Goal: Complete application form: Complete application form

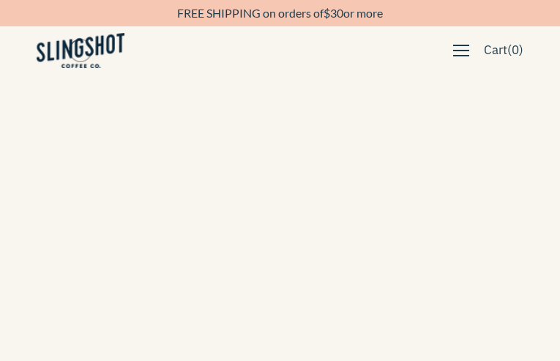
type input "eWufZFPvgaGR"
type input "[EMAIL_ADDRESS][DOMAIN_NAME]"
type input "4958391354"
type input "oEKIJlQengCscwP"
type input "dGTzuQoVQUhTgY"
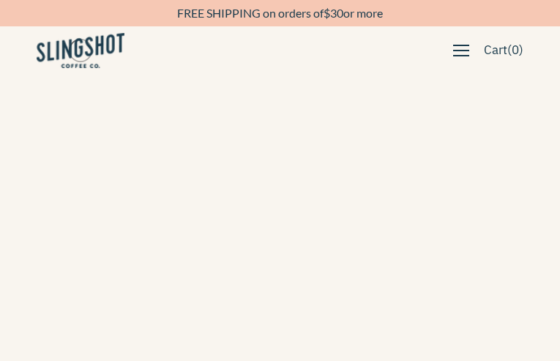
type input "[EMAIL_ADDRESS][DOMAIN_NAME]"
